Goal: Navigation & Orientation: Find specific page/section

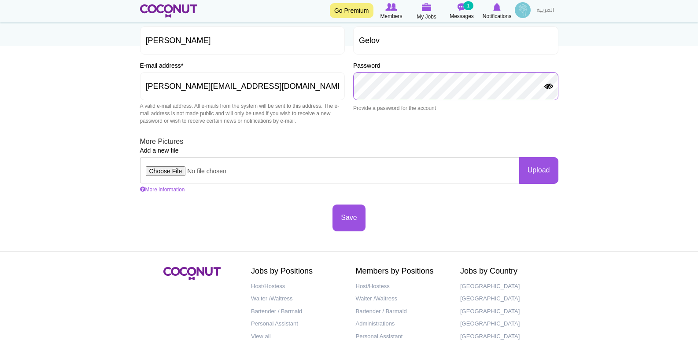
scroll to position [132, 0]
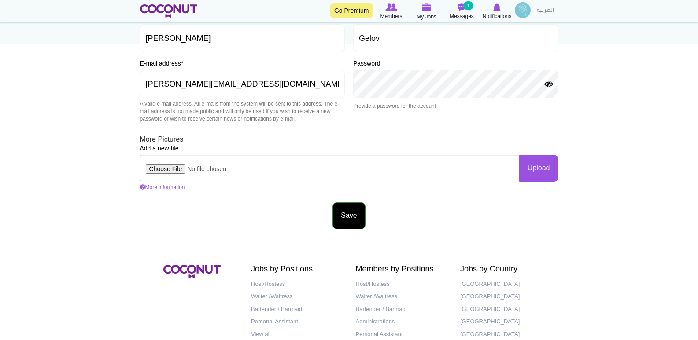
click at [346, 212] on button "Save" at bounding box center [349, 216] width 33 height 27
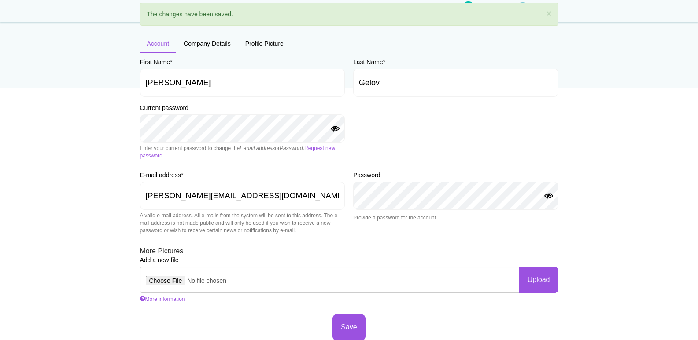
scroll to position [88, 0]
click at [359, 327] on button "Save" at bounding box center [349, 327] width 33 height 27
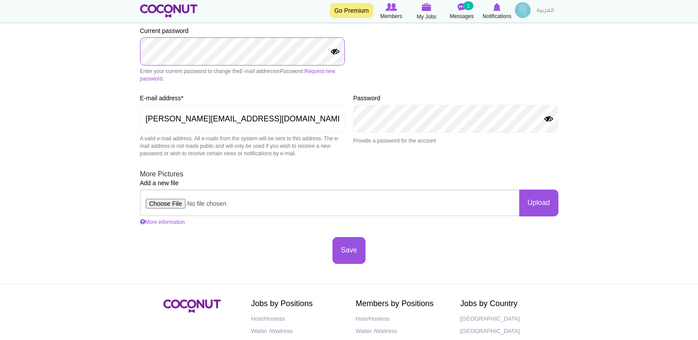
scroll to position [251, 0]
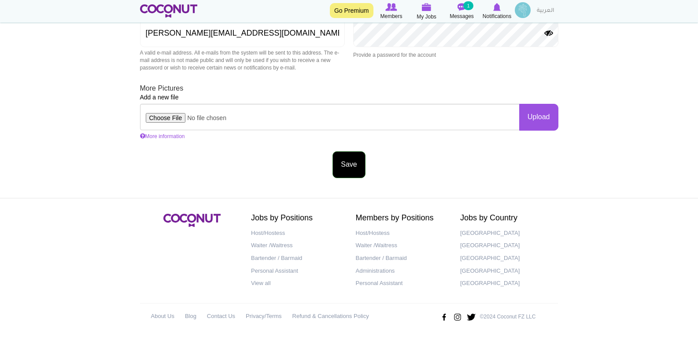
click at [346, 174] on button "Save" at bounding box center [349, 165] width 33 height 27
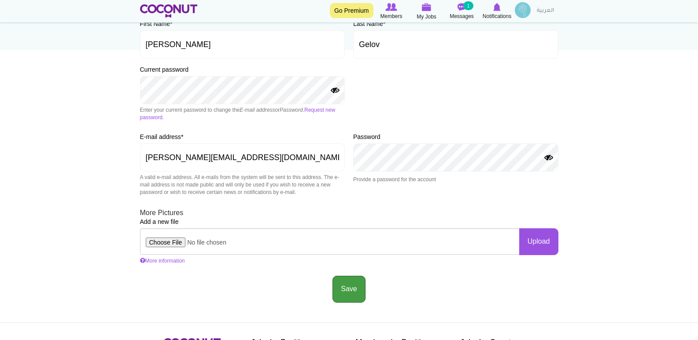
scroll to position [118, 0]
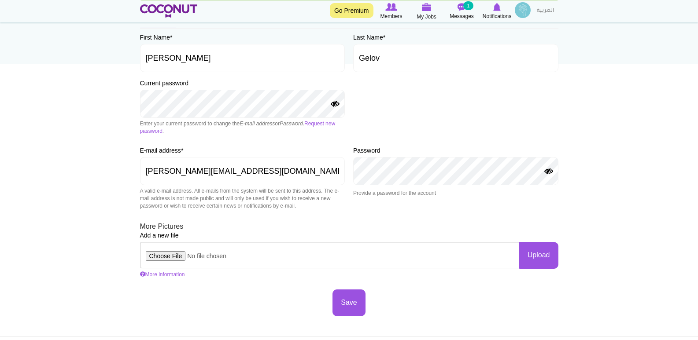
scroll to position [44, 0]
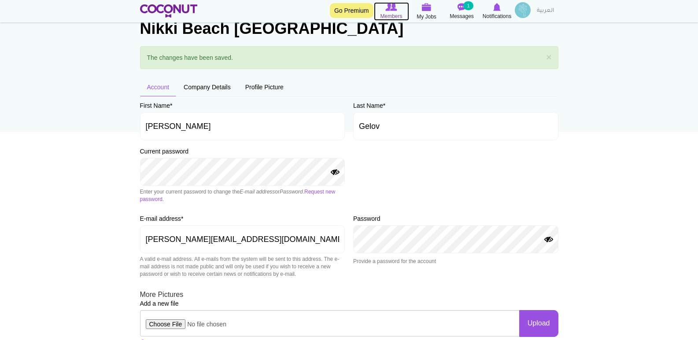
click at [393, 8] on img at bounding box center [390, 7] width 11 height 8
click at [462, 5] on img at bounding box center [462, 7] width 9 height 8
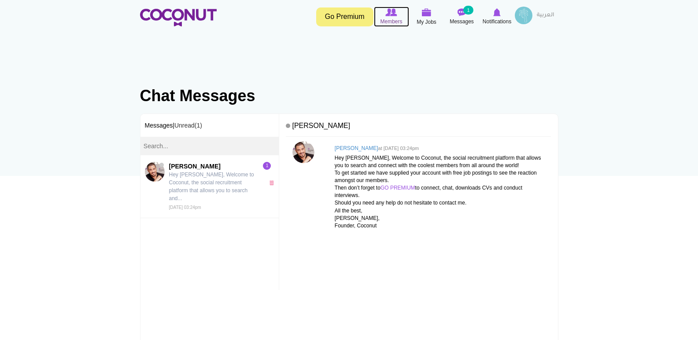
click at [388, 16] on img at bounding box center [390, 12] width 11 height 8
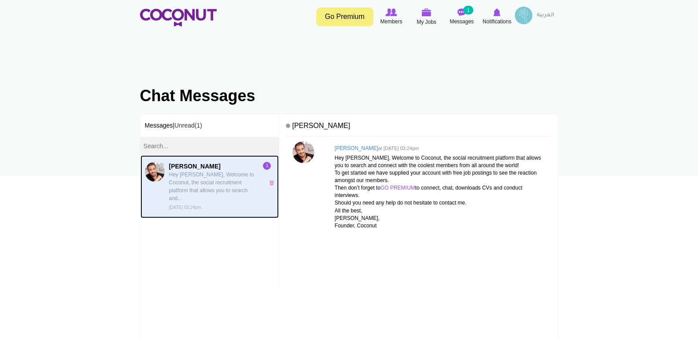
click at [229, 191] on p "Hey Alex, Welcome to Coconut, the social recruitment platform that allows you t…" at bounding box center [214, 187] width 91 height 32
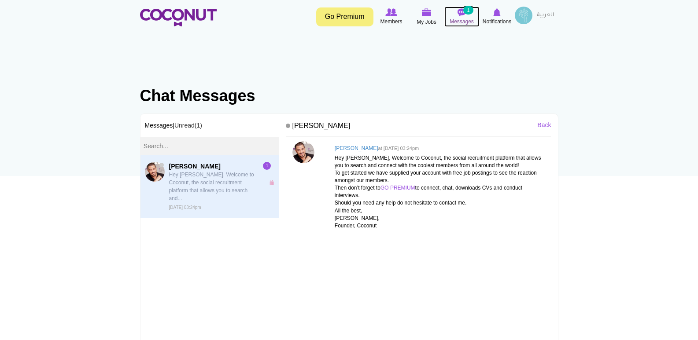
click at [456, 20] on span "Messages" at bounding box center [462, 21] width 24 height 9
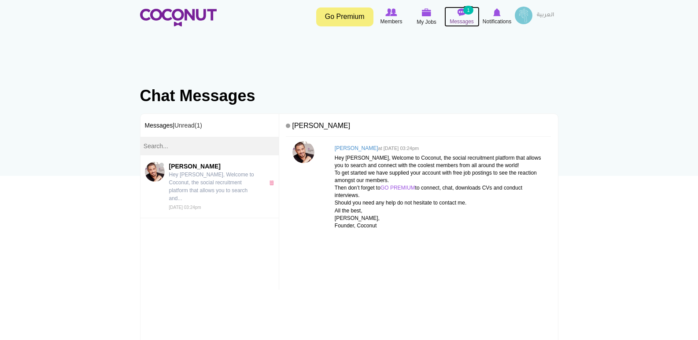
click at [464, 17] on span "Messages" at bounding box center [462, 21] width 24 height 9
click at [425, 18] on span "My Jobs" at bounding box center [427, 22] width 20 height 9
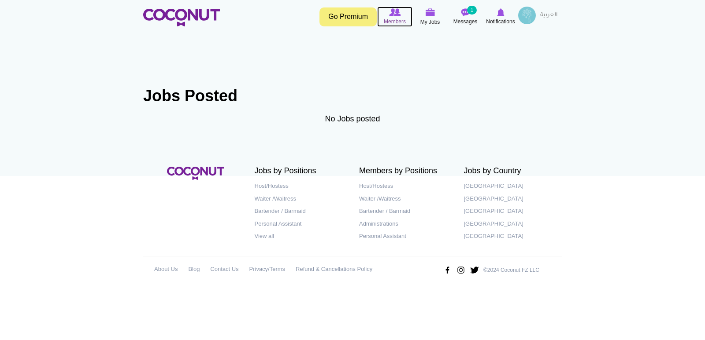
click at [398, 13] on img at bounding box center [394, 12] width 11 height 8
click at [396, 11] on img at bounding box center [394, 12] width 11 height 8
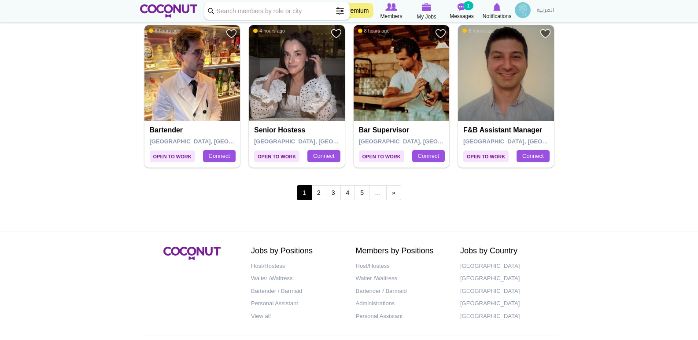
scroll to position [1542, 0]
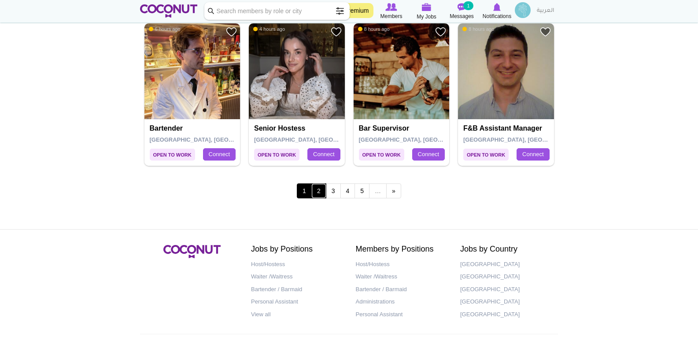
click at [320, 192] on link "2" at bounding box center [318, 191] width 15 height 15
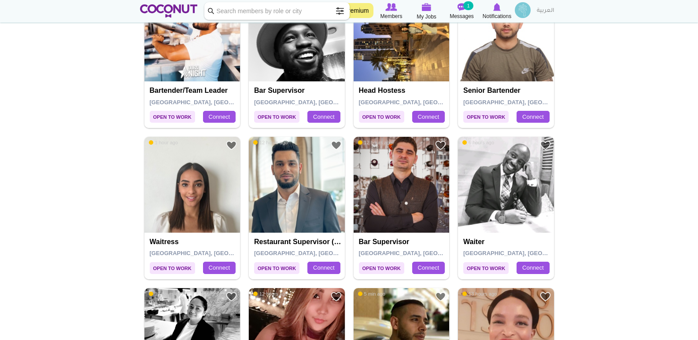
scroll to position [220, 0]
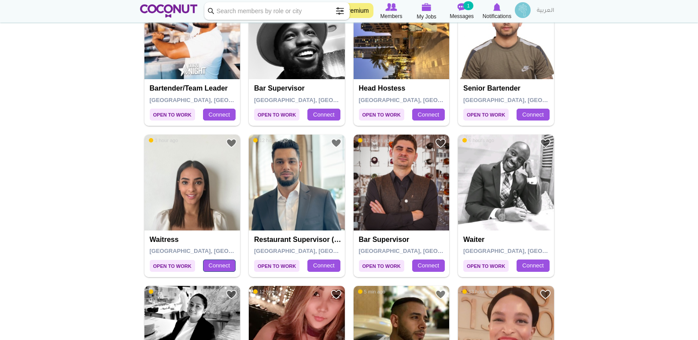
click at [210, 269] on link "Connect" at bounding box center [219, 266] width 33 height 12
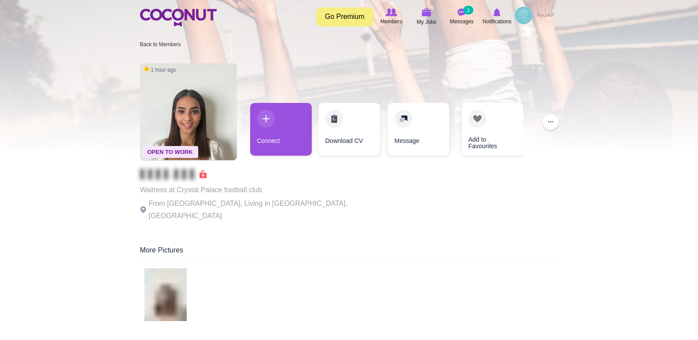
click at [352, 15] on link "Go Premium" at bounding box center [344, 16] width 57 height 19
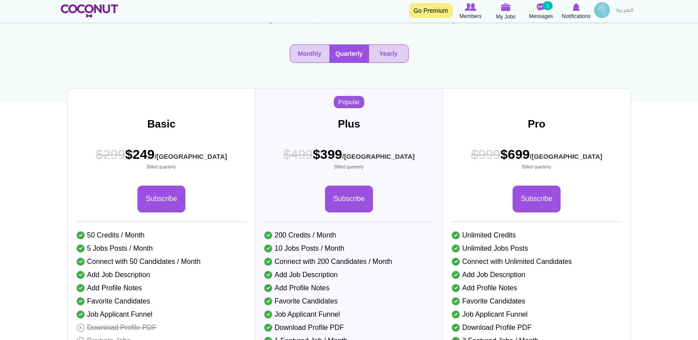
scroll to position [88, 0]
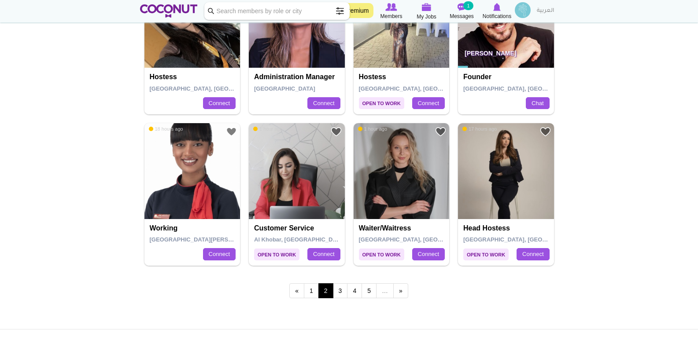
scroll to position [1454, 0]
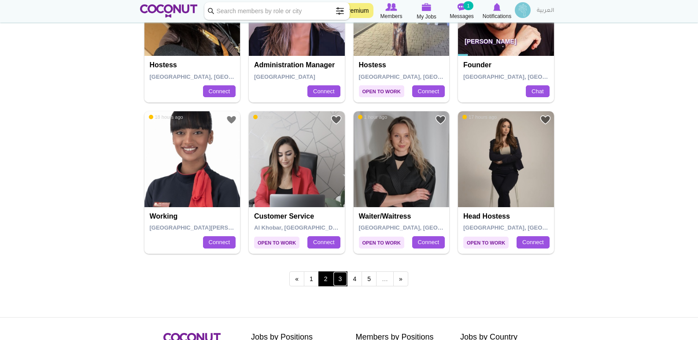
click at [337, 277] on link "3" at bounding box center [340, 279] width 15 height 15
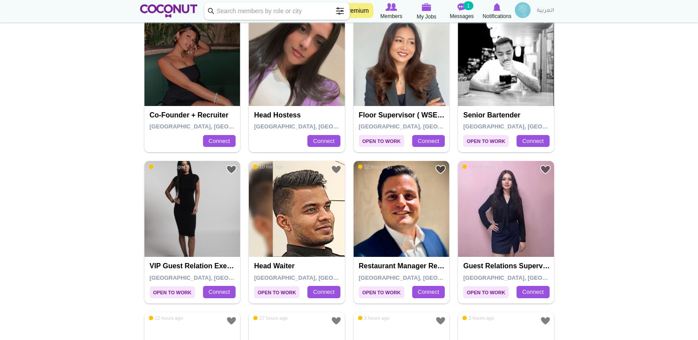
scroll to position [661, 0]
